Goal: Navigation & Orientation: Find specific page/section

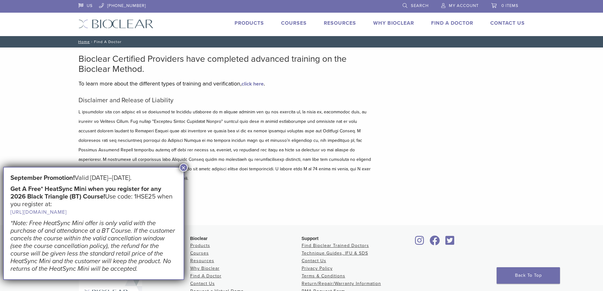
click at [182, 167] on button "×" at bounding box center [183, 167] width 8 height 8
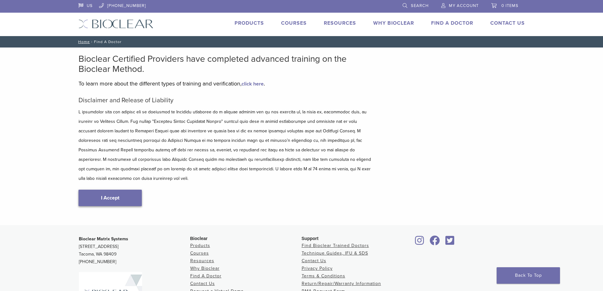
click at [129, 190] on link "I Accept" at bounding box center [109, 198] width 63 height 16
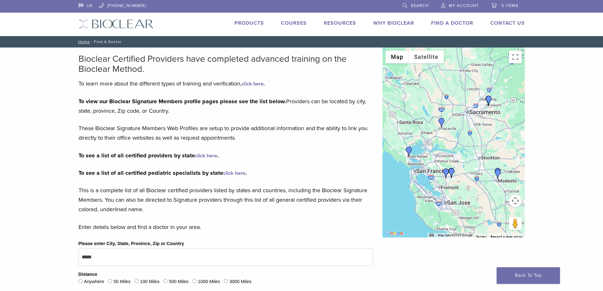
click at [488, 99] on img "Dr. Julianne Digiorno" at bounding box center [488, 101] width 10 height 10
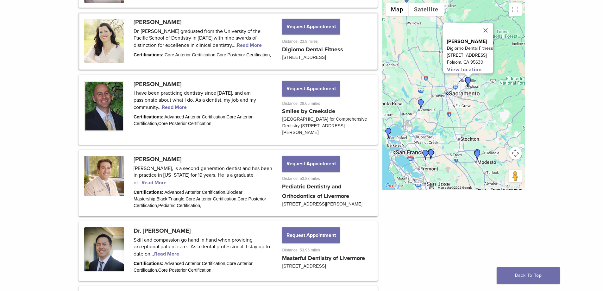
scroll to position [424, 0]
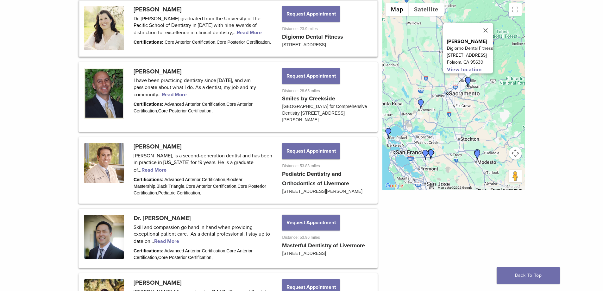
click at [214, 32] on link at bounding box center [227, 28] width 297 height 55
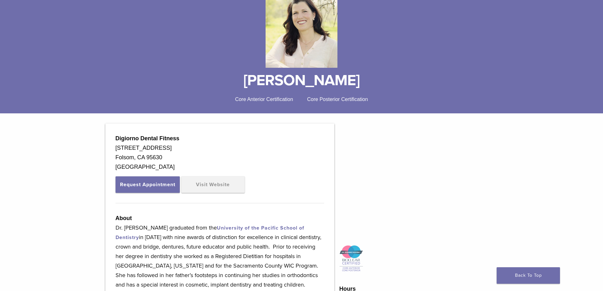
scroll to position [95, 0]
